Goal: Find contact information: Find contact information

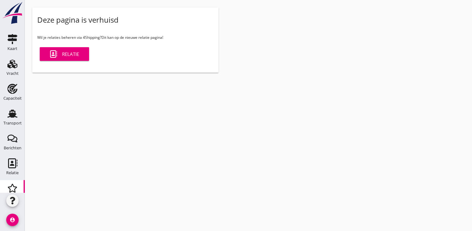
scroll to position [31, 0]
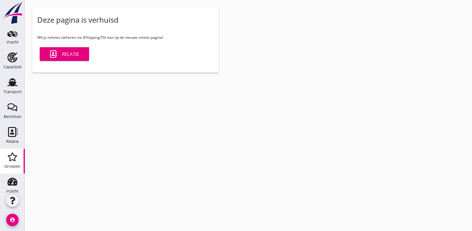
click at [84, 48] on link "Relatie" at bounding box center [64, 54] width 49 height 14
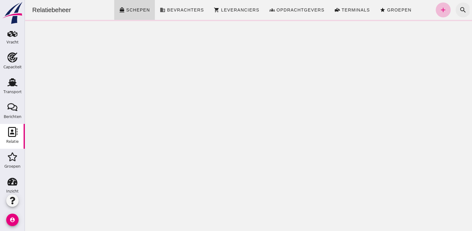
click at [459, 8] on icon "search" at bounding box center [462, 9] width 7 height 7
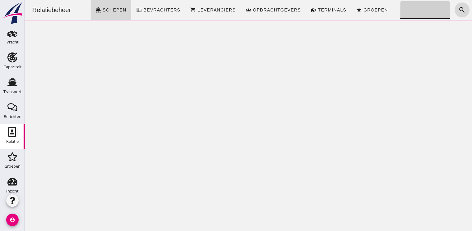
click at [413, 8] on input "Zoeken..." at bounding box center [424, 9] width 46 height 17
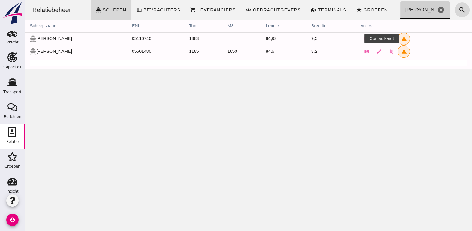
type input "[PERSON_NAME]"
click at [360, 41] on button "contacts" at bounding box center [366, 39] width 12 height 12
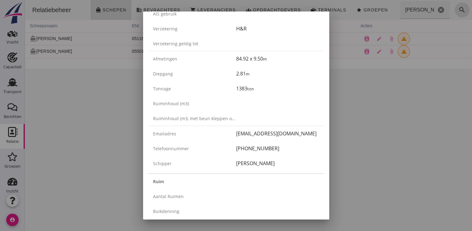
scroll to position [93, 0]
click at [302, 152] on div "Telefoonnummer [PHONE_NUMBER]" at bounding box center [236, 147] width 176 height 15
click at [295, 150] on div "[PHONE_NUMBER]" at bounding box center [277, 147] width 83 height 7
drag, startPoint x: 288, startPoint y: 145, endPoint x: 232, endPoint y: 146, distance: 55.6
click at [232, 146] on div "Telefoonnummer [PHONE_NUMBER]" at bounding box center [236, 147] width 176 height 15
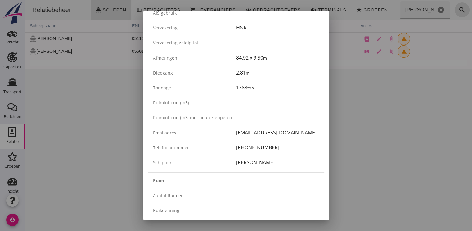
drag, startPoint x: 232, startPoint y: 146, endPoint x: 238, endPoint y: 147, distance: 6.0
copy div "[PHONE_NUMBER]"
click at [447, 117] on div at bounding box center [236, 115] width 472 height 231
